Goal: Task Accomplishment & Management: Manage account settings

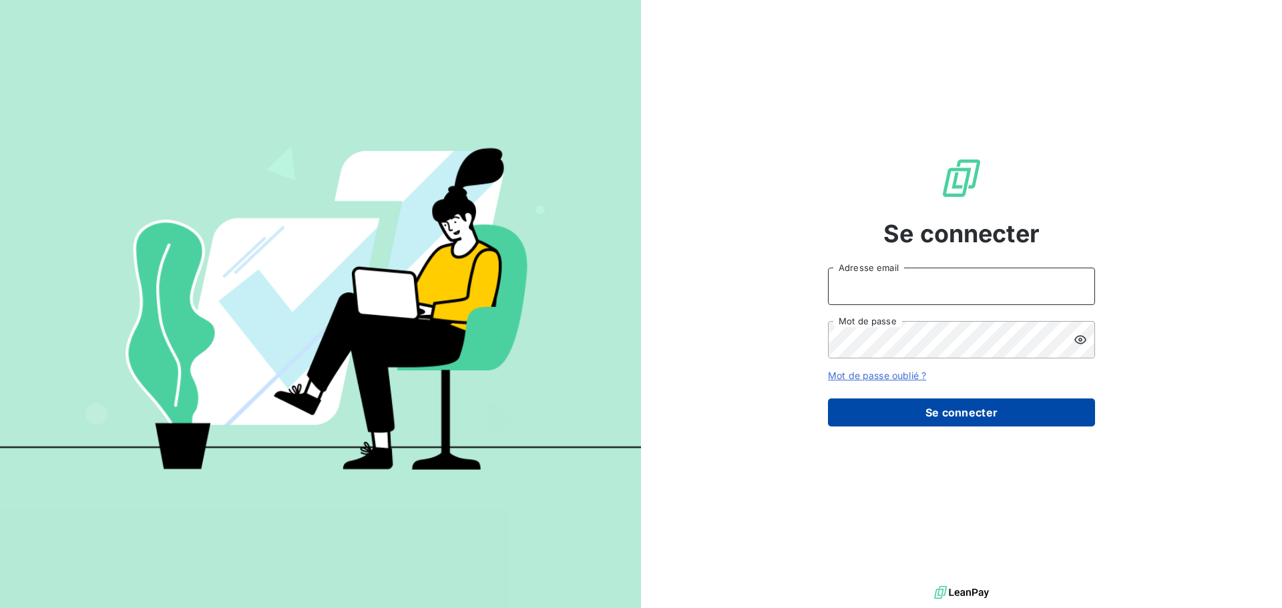
type input "[PERSON_NAME][EMAIL_ADDRESS][DOMAIN_NAME]"
click at [1053, 421] on button "Se connecter" at bounding box center [961, 412] width 267 height 28
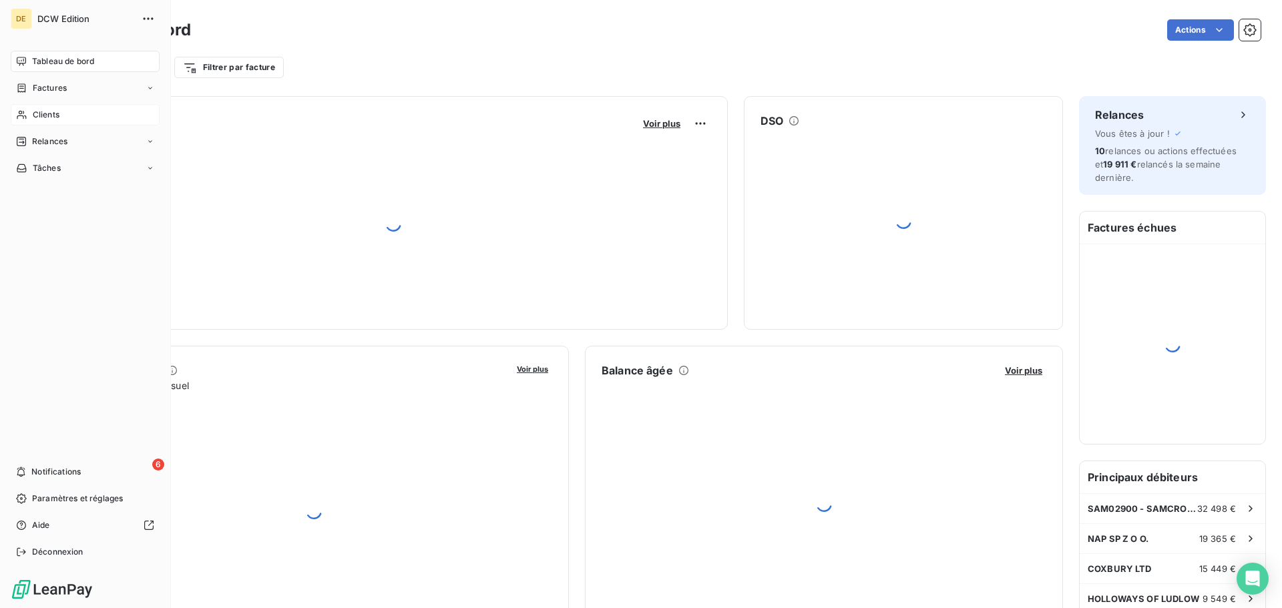
click at [42, 108] on div "Clients" at bounding box center [85, 114] width 149 height 21
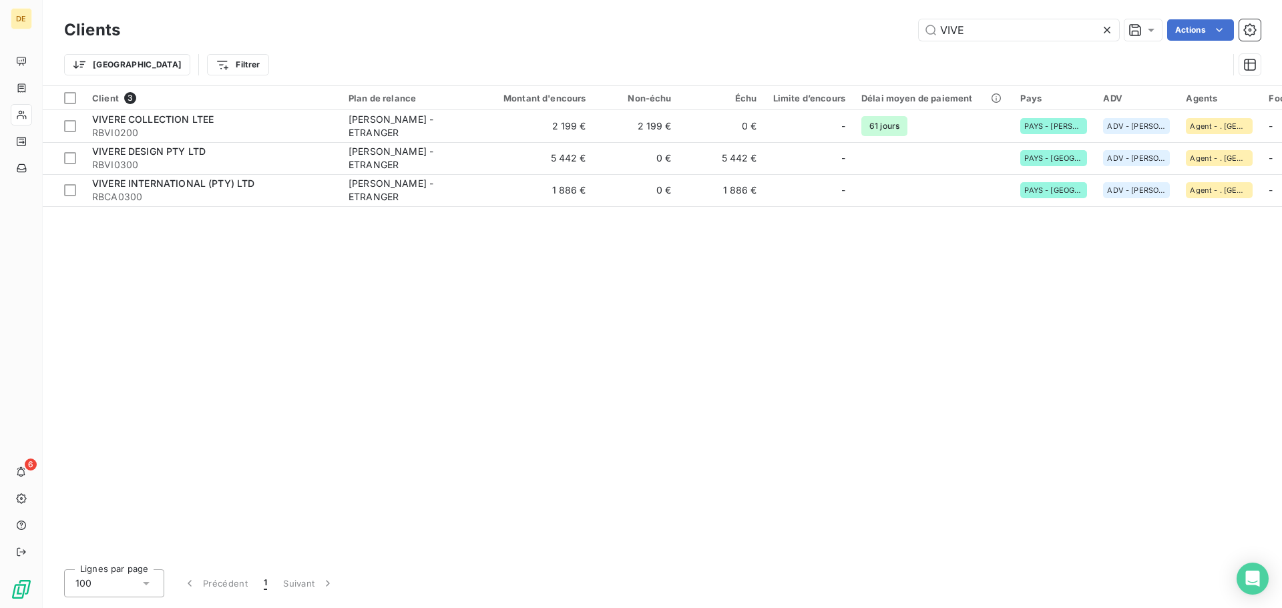
type input "VIVE"
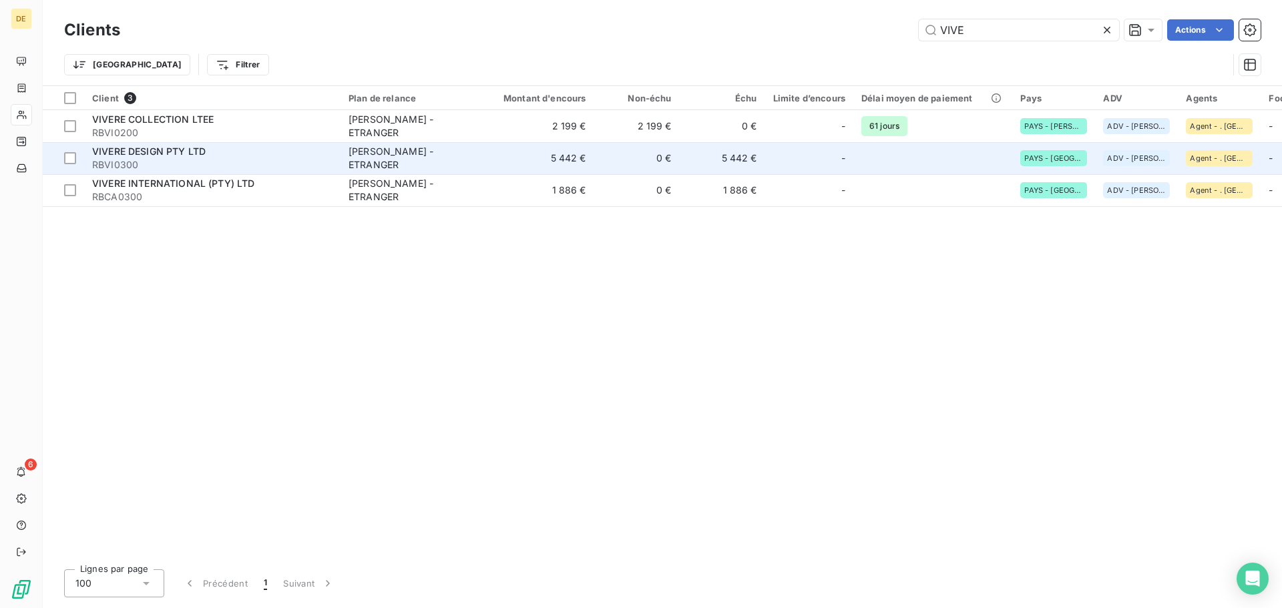
click at [190, 155] on span "VIVERE DESIGN PTY LTD" at bounding box center [148, 151] width 113 height 11
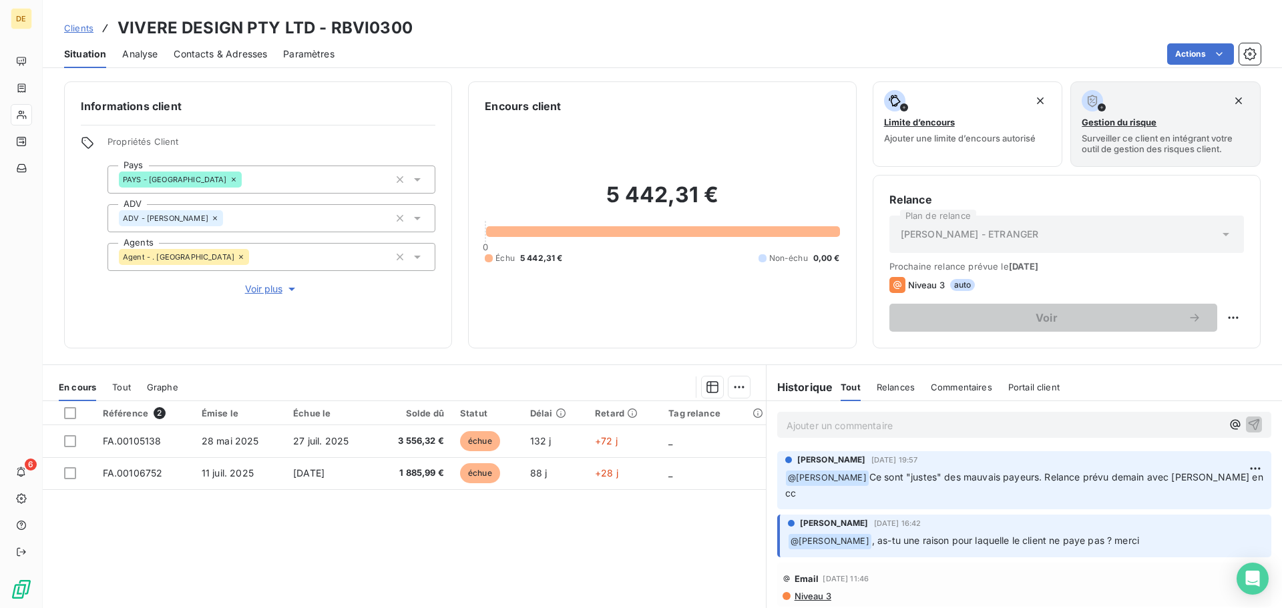
drag, startPoint x: 196, startPoint y: 59, endPoint x: 235, endPoint y: 65, distance: 39.8
click at [194, 59] on span "Contacts & Adresses" at bounding box center [220, 53] width 93 height 13
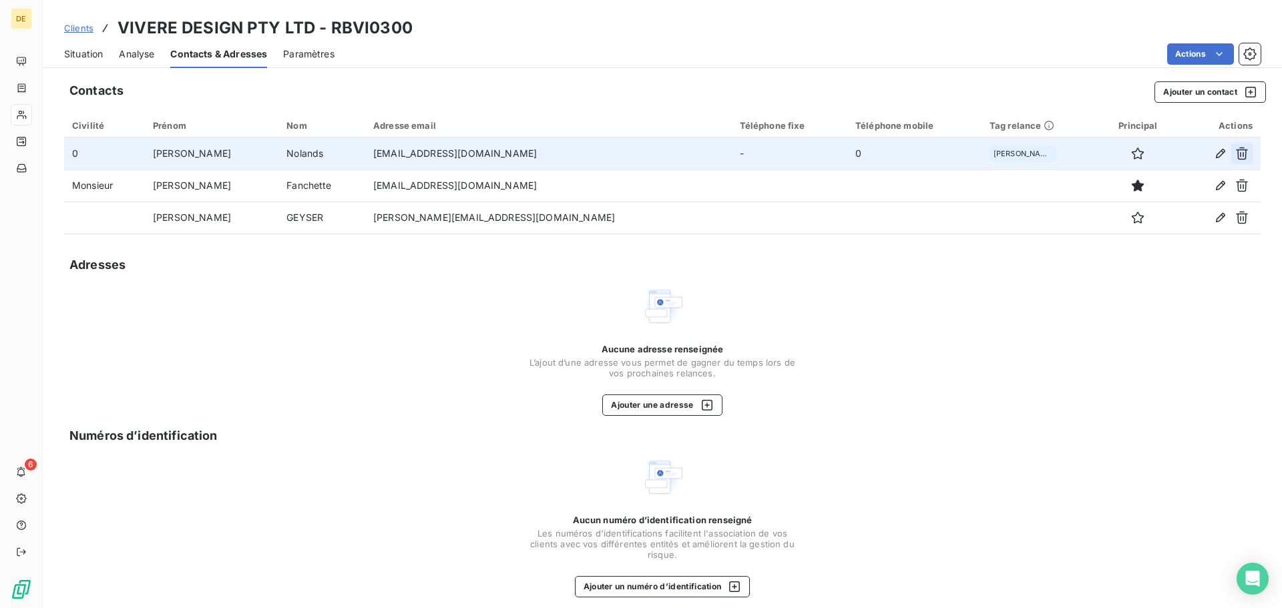
click at [1236, 151] on icon "button" at bounding box center [1241, 153] width 13 height 13
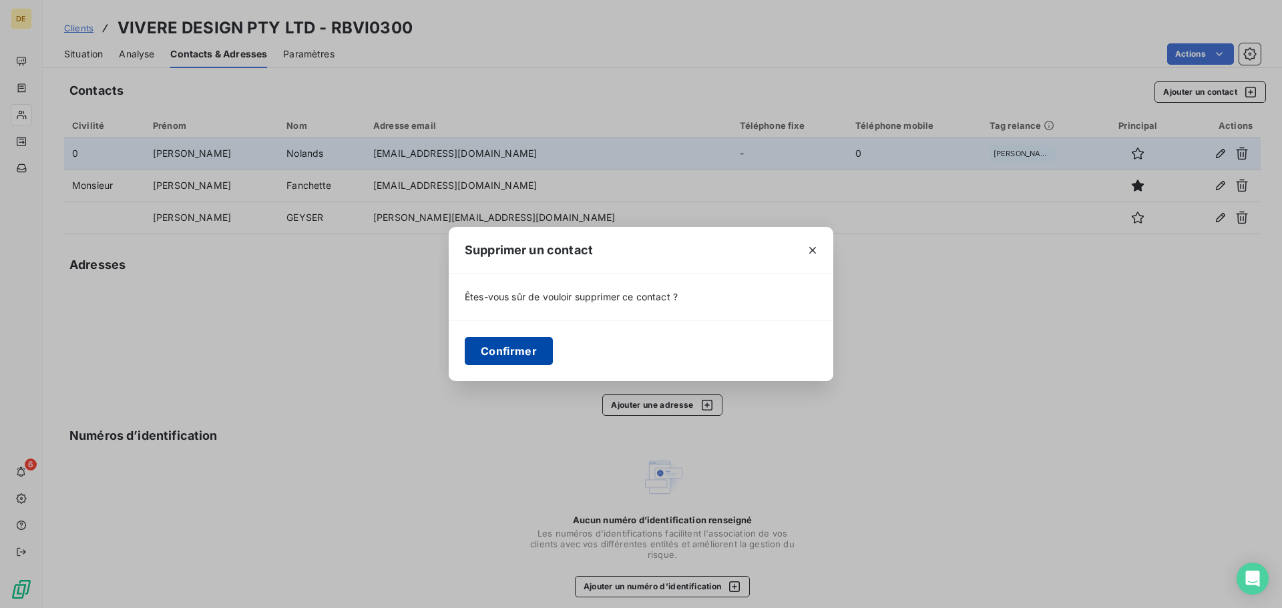
click at [506, 358] on button "Confirmer" at bounding box center [509, 351] width 88 height 28
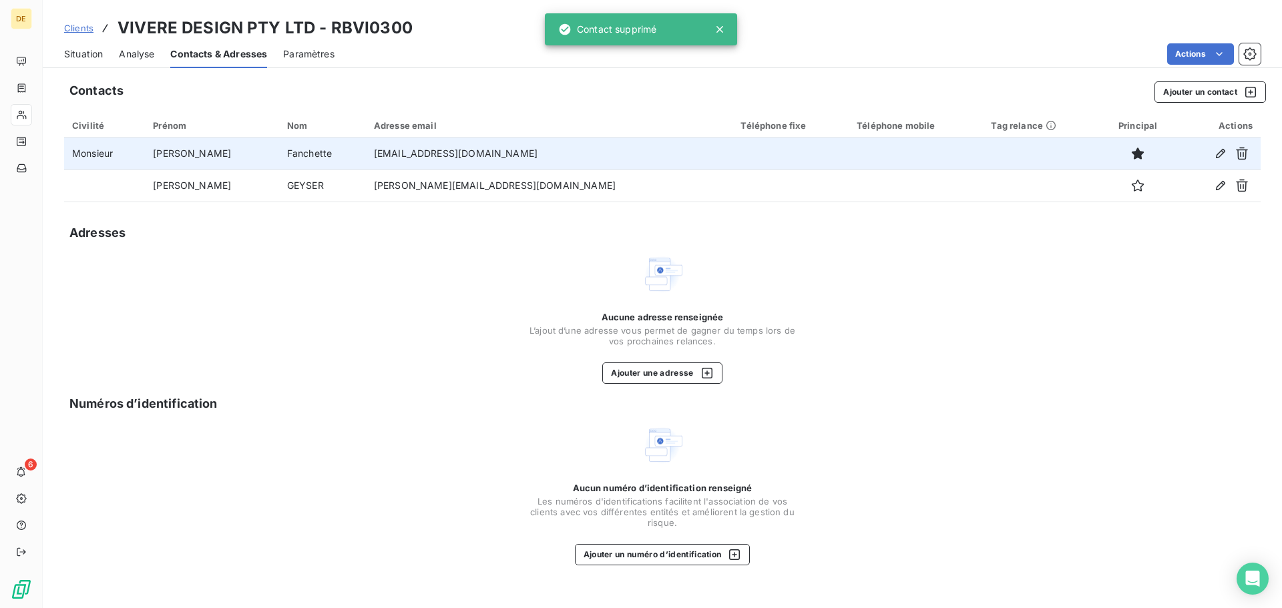
click at [81, 50] on span "Situation" at bounding box center [83, 53] width 39 height 13
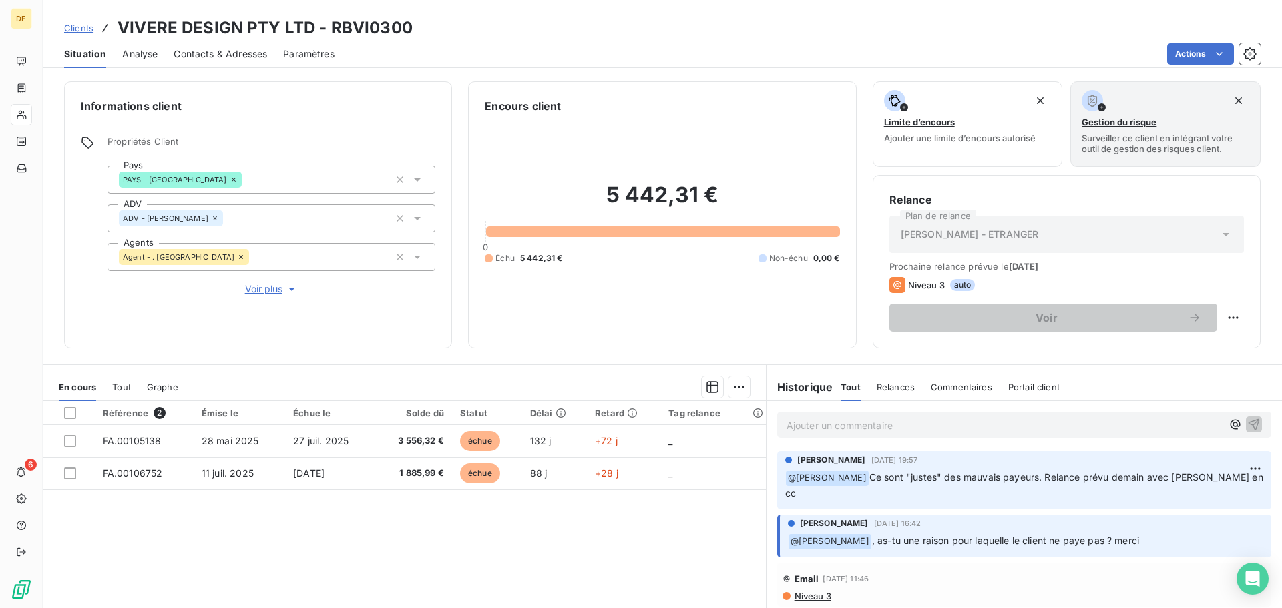
click at [1179, 483] on p "﻿ @ [PERSON_NAME] Ce sont "justes" des mauvais payeurs. Relance prévu demain av…" at bounding box center [1024, 485] width 478 height 31
click at [1236, 470] on html "DE 6 Clients VIVERE DESIGN PTY LTD - RBVI0300 Situation Analyse Contacts & Adre…" at bounding box center [641, 304] width 1282 height 608
click at [1205, 497] on div "Editer" at bounding box center [1202, 497] width 75 height 21
drag, startPoint x: 1143, startPoint y: 478, endPoint x: 1115, endPoint y: 480, distance: 28.1
click at [1115, 480] on span "Ce sont "justes" des mauvais payeurs. Relance prévu demain avec [PERSON_NAME] e…" at bounding box center [978, 484] width 386 height 27
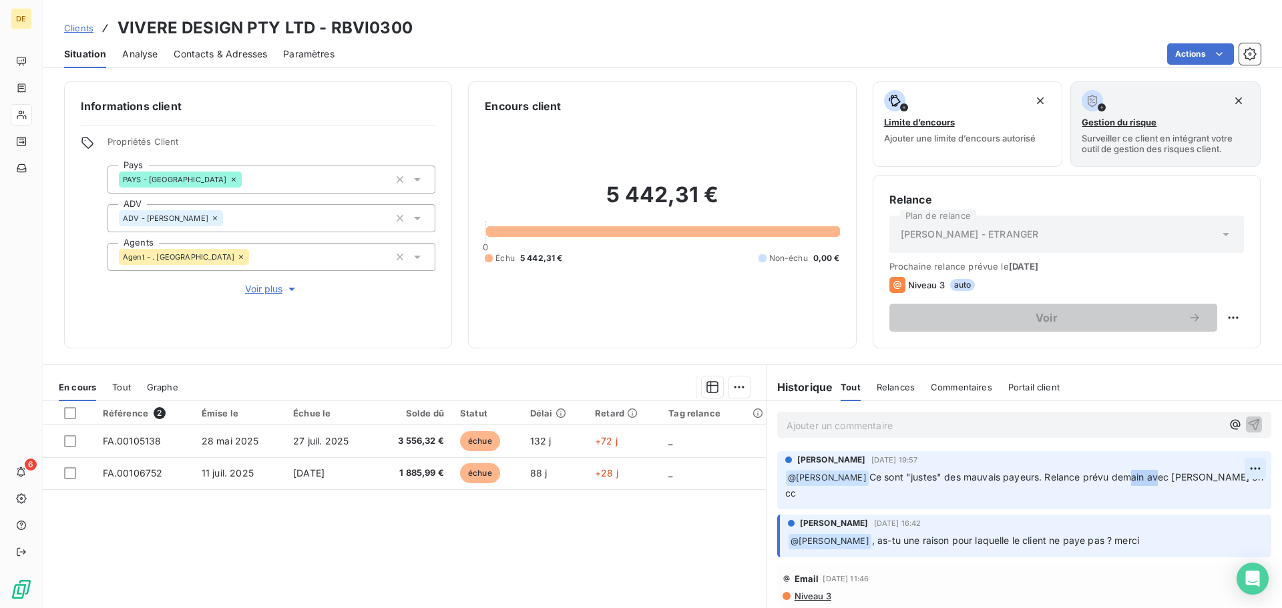
click at [1233, 479] on html "DE 6 Clients VIVERE DESIGN PTY LTD - RBVI0300 Situation Analyse Contacts & Adre…" at bounding box center [641, 304] width 1282 height 608
drag, startPoint x: 1195, startPoint y: 499, endPoint x: 1181, endPoint y: 493, distance: 14.4
click at [1193, 499] on div "Editer" at bounding box center [1202, 497] width 75 height 21
click at [1129, 478] on span "Ce sont "justes" des mauvais payeurs. Relance prévu demain avec [PERSON_NAME] e…" at bounding box center [978, 484] width 386 height 27
drag, startPoint x: 1138, startPoint y: 478, endPoint x: 1111, endPoint y: 475, distance: 27.5
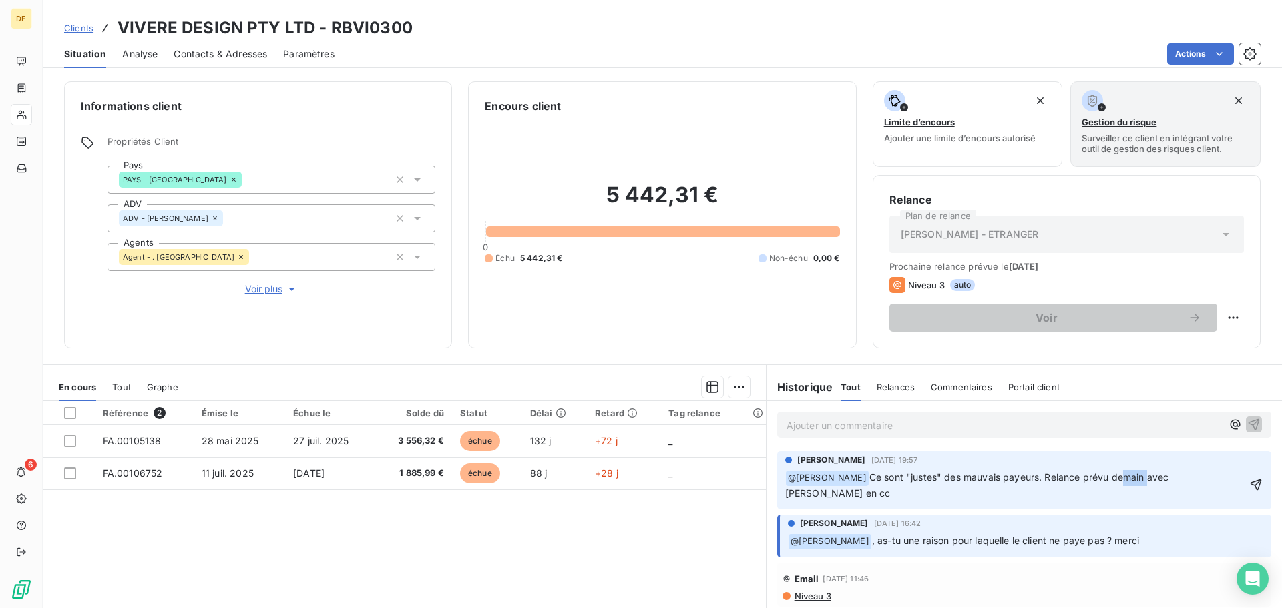
click at [1111, 475] on span "Ce sont "justes" des mauvais payeurs. Relance prévu demain avec [PERSON_NAME] e…" at bounding box center [978, 484] width 386 height 27
click at [659, 565] on div "Référence 2 Émise le Échue le Solde dû Statut Délai Retard Tag relance FA.00105…" at bounding box center [404, 529] width 723 height 257
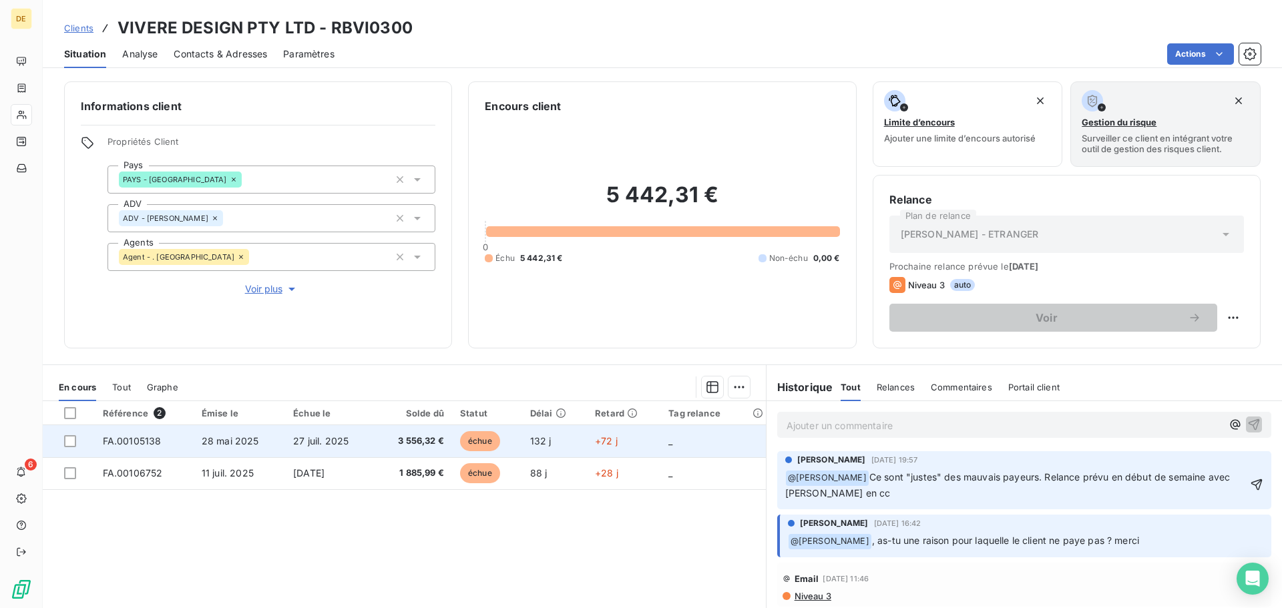
click at [473, 445] on span "échue" at bounding box center [480, 441] width 40 height 20
